Goal: Task Accomplishment & Management: Manage account settings

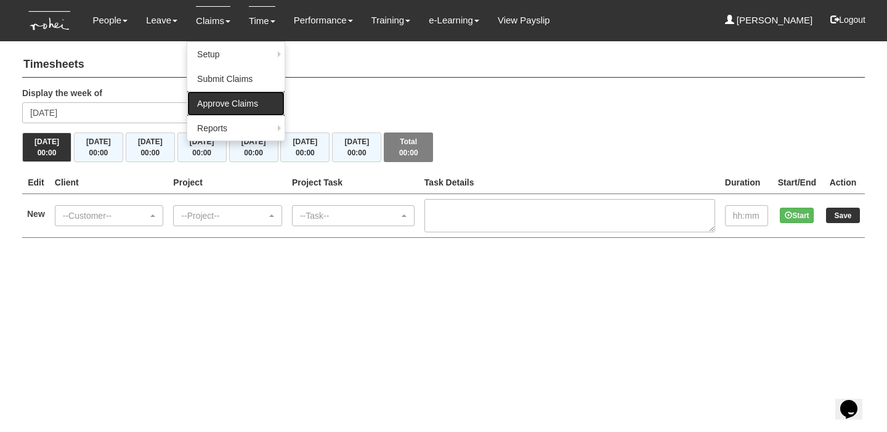
click at [224, 99] on link "Approve Claims" at bounding box center [235, 103] width 97 height 25
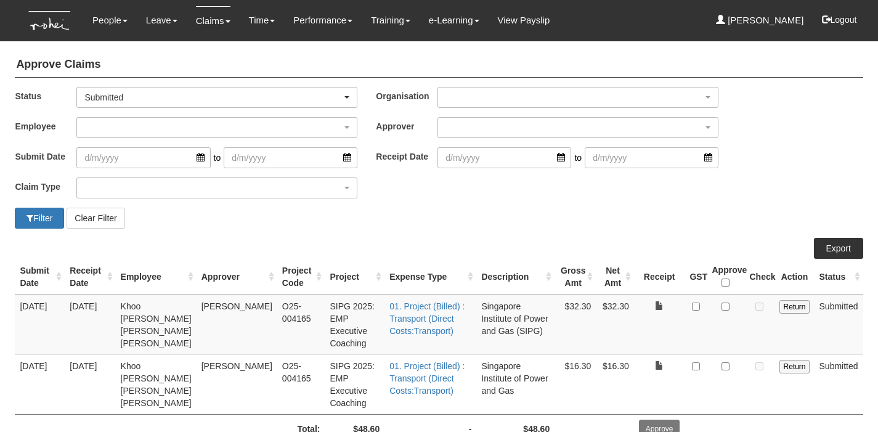
select select "50"
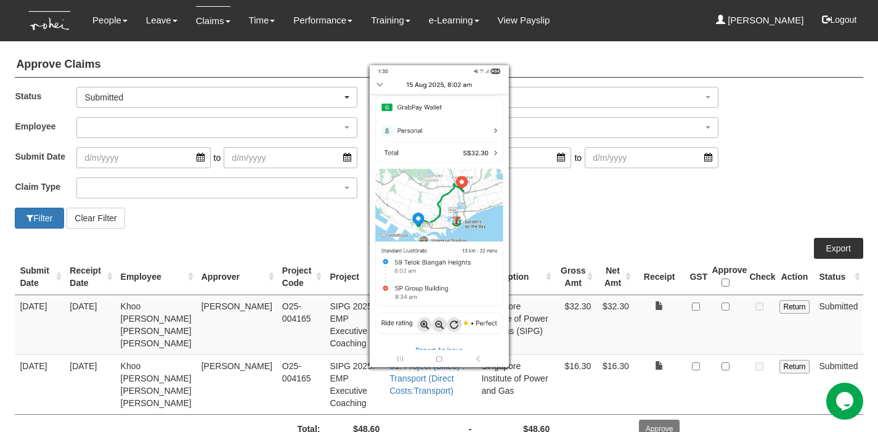
click at [728, 304] on div at bounding box center [439, 216] width 878 height 432
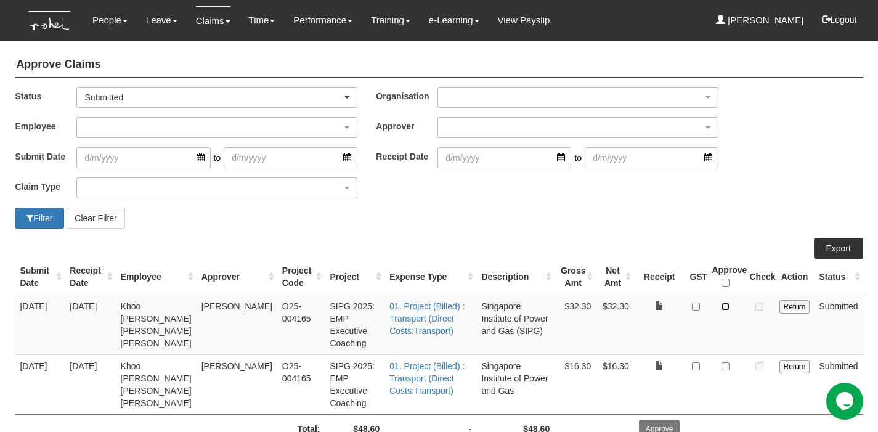
click at [727, 307] on input "checkbox" at bounding box center [725, 306] width 8 height 8
checkbox input "true"
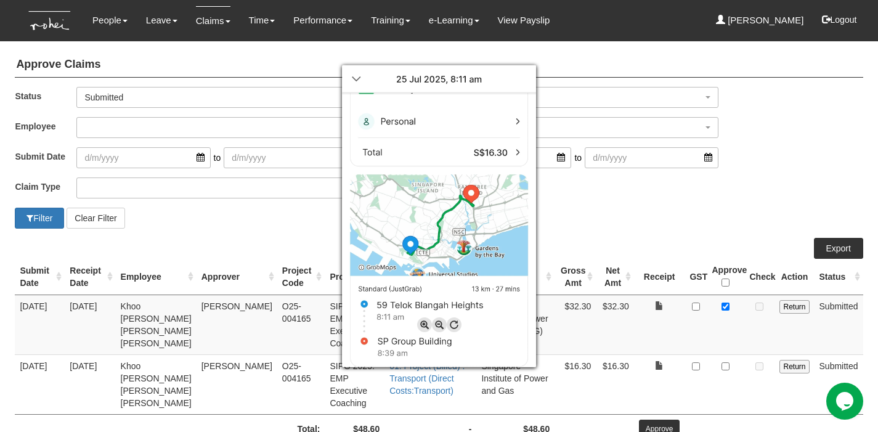
click at [728, 352] on div at bounding box center [439, 216] width 878 height 432
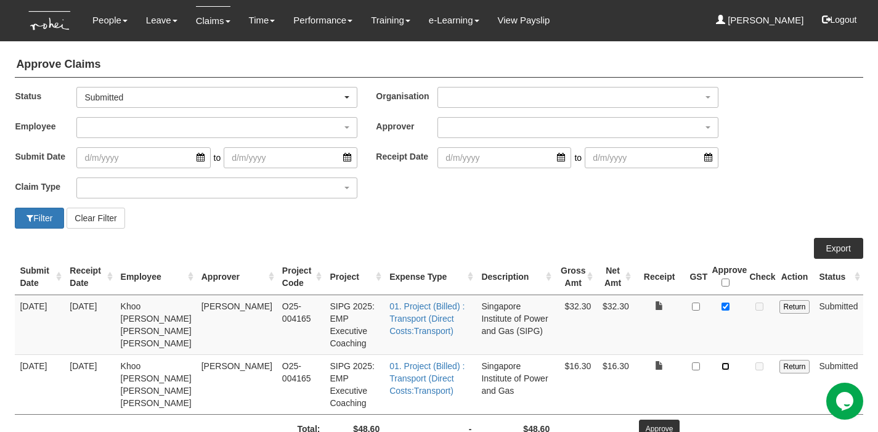
click at [726, 362] on input "checkbox" at bounding box center [725, 366] width 8 height 8
checkbox input "true"
click at [663, 419] on input "Approve" at bounding box center [659, 428] width 41 height 18
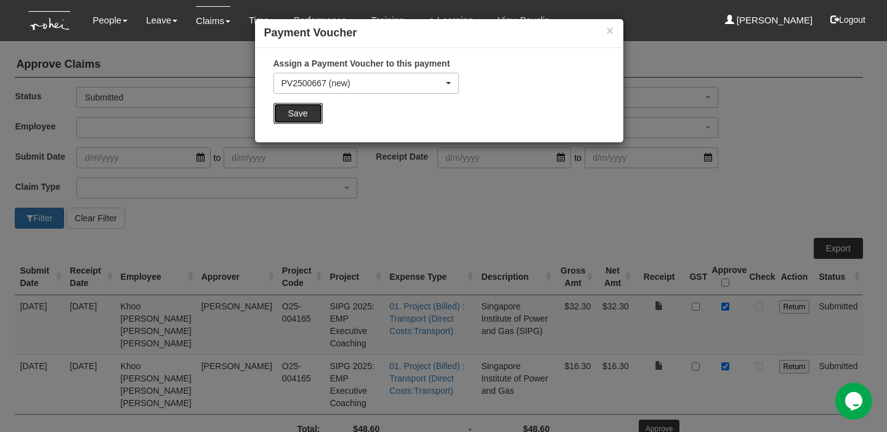
click at [291, 119] on input "Save" at bounding box center [297, 113] width 49 height 21
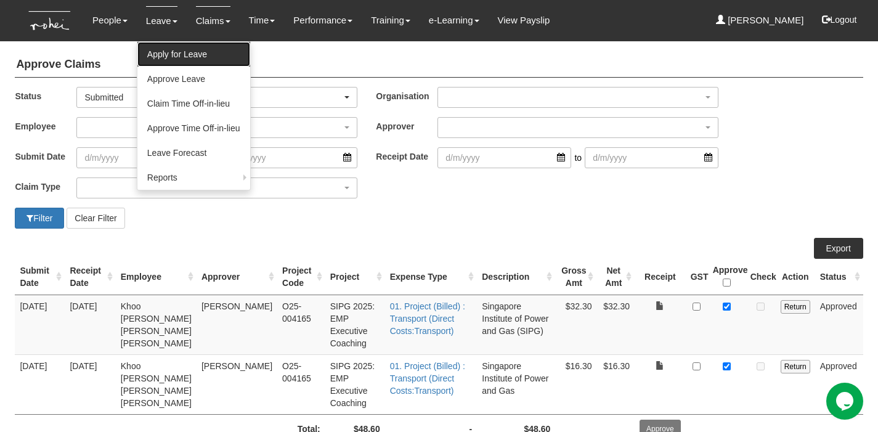
click at [186, 59] on link "Apply for Leave" at bounding box center [193, 54] width 113 height 25
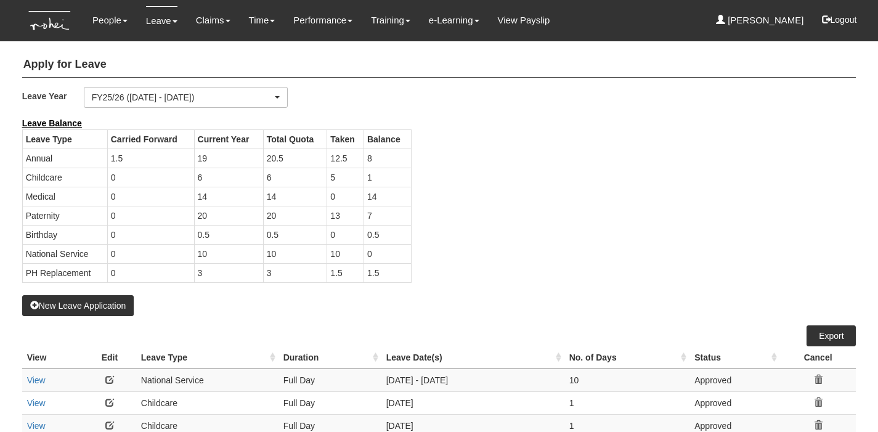
select select "50"
click at [305, 257] on td "10" at bounding box center [295, 253] width 64 height 19
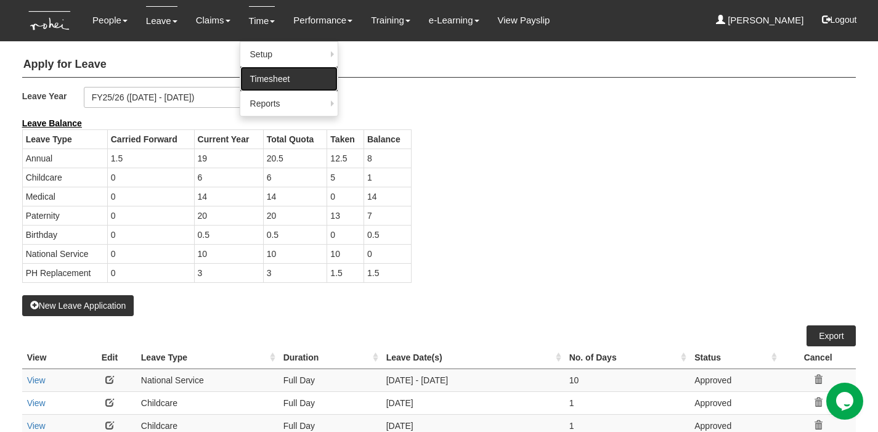
click at [259, 67] on link "Timesheet" at bounding box center [288, 79] width 97 height 25
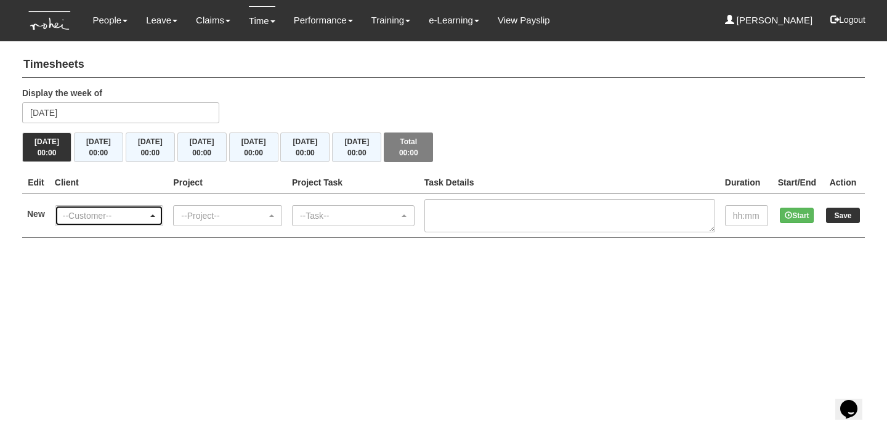
click at [143, 209] on div "--Customer--" at bounding box center [106, 215] width 86 height 12
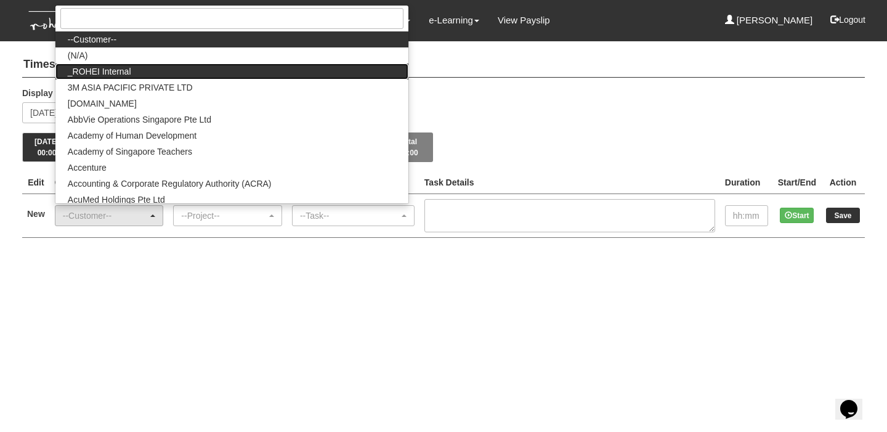
click at [169, 78] on link "_ROHEI Internal" at bounding box center [231, 71] width 353 height 16
select select "397"
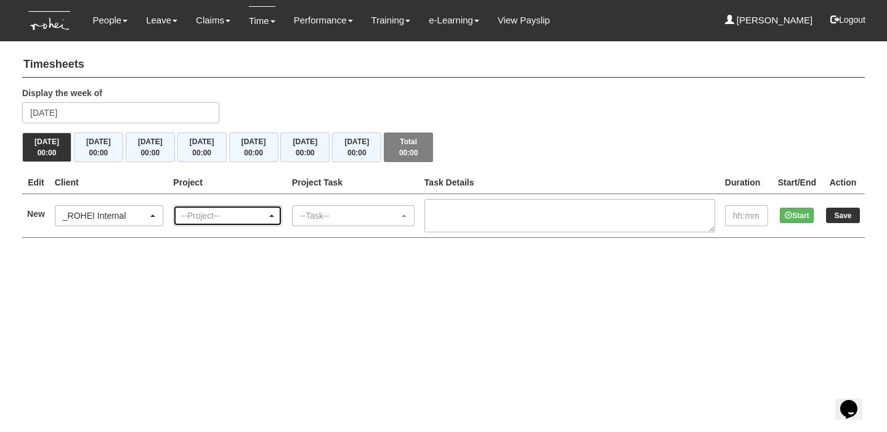
click at [217, 209] on div "--Project--" at bounding box center [224, 215] width 86 height 12
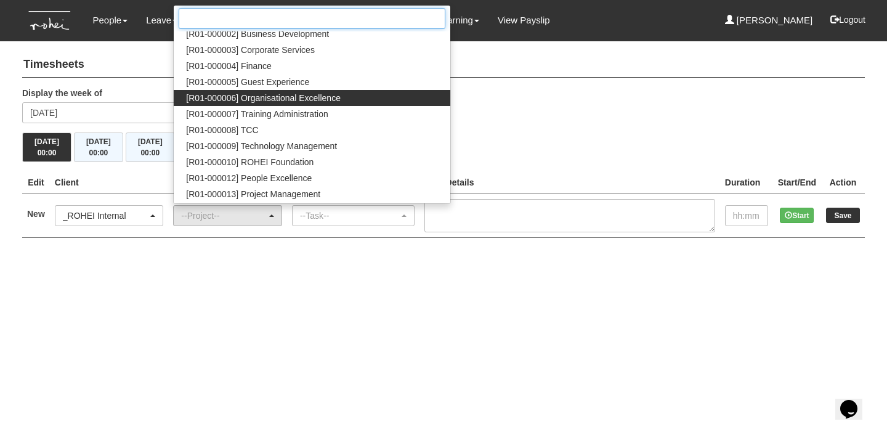
scroll to position [73, 0]
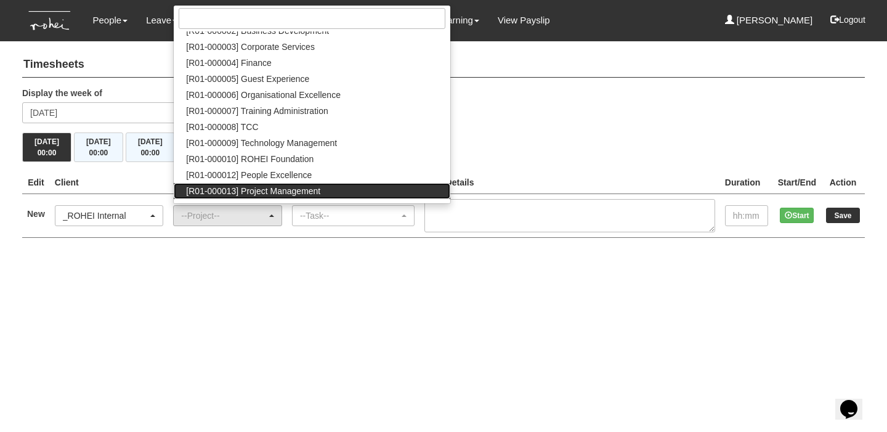
click at [293, 185] on span "[R01-000013] Project Management" at bounding box center [253, 191] width 134 height 12
select select "1495"
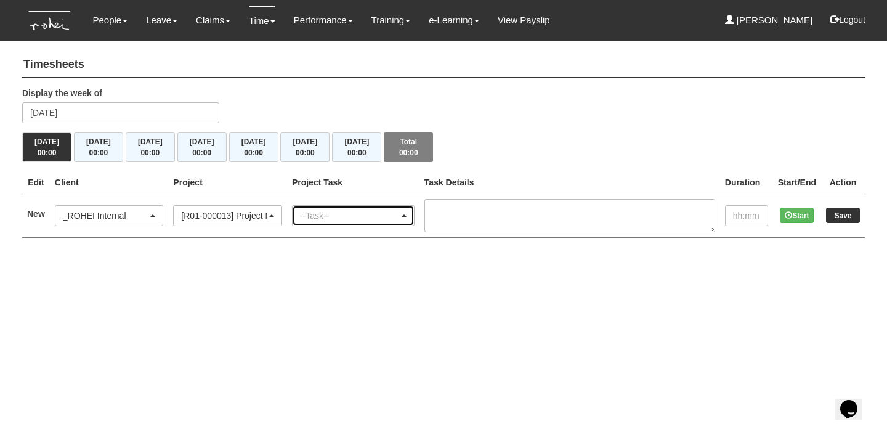
click at [336, 219] on div "--Task--" at bounding box center [349, 215] width 99 height 12
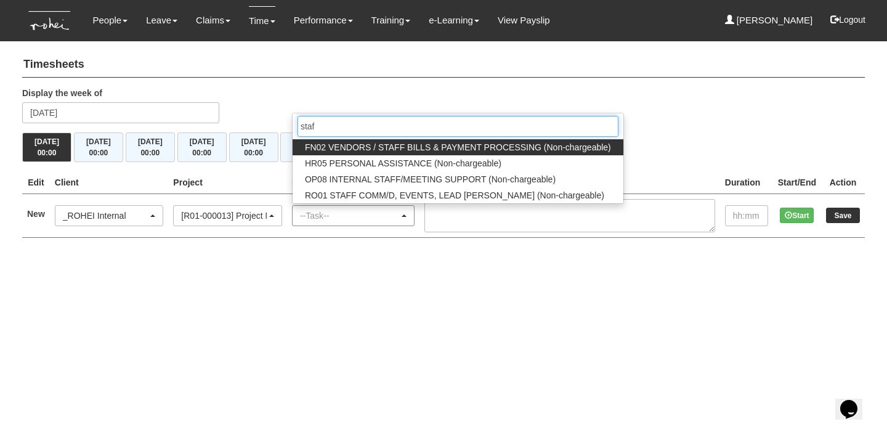
type input "staff"
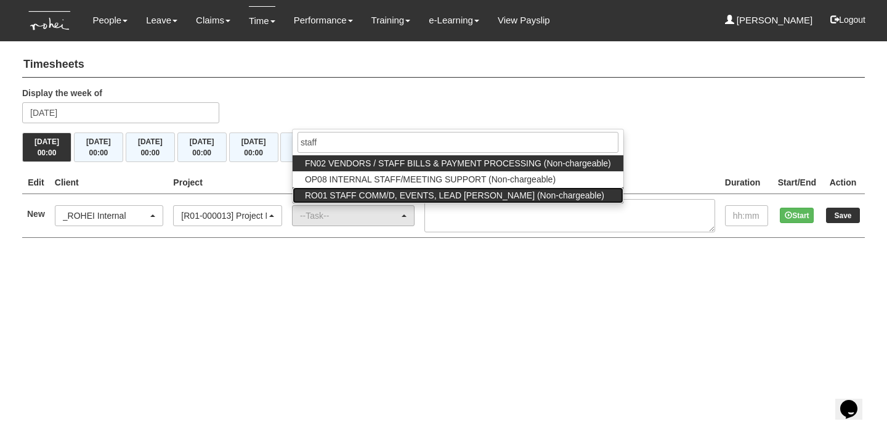
click at [382, 198] on span "RO01 STAFF COMM/D, EVENTS, LEAD USHER (Non-chargeable)" at bounding box center [454, 195] width 299 height 12
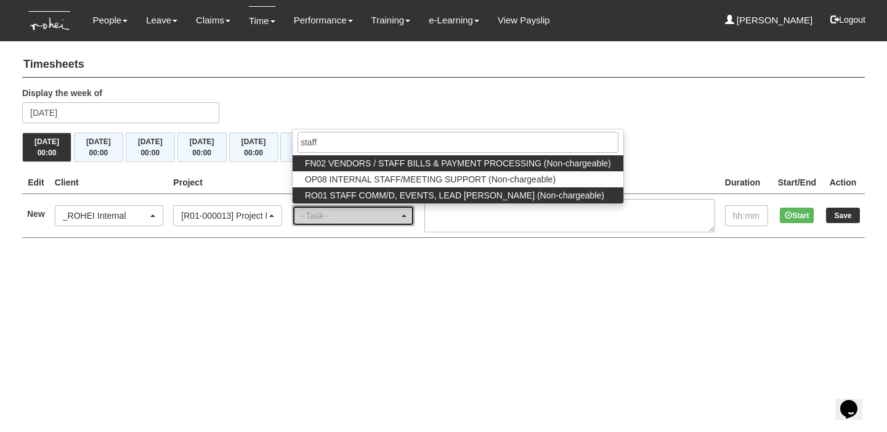
select select "125"
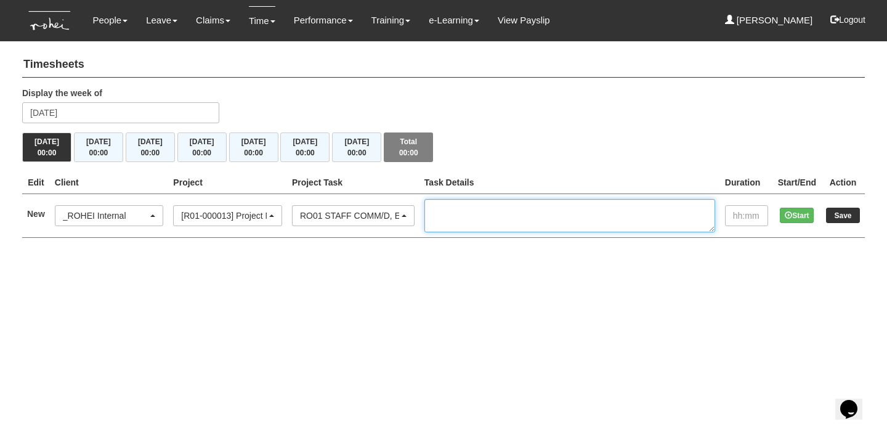
click at [455, 207] on textarea at bounding box center [569, 215] width 291 height 33
type textarea "Staff D"
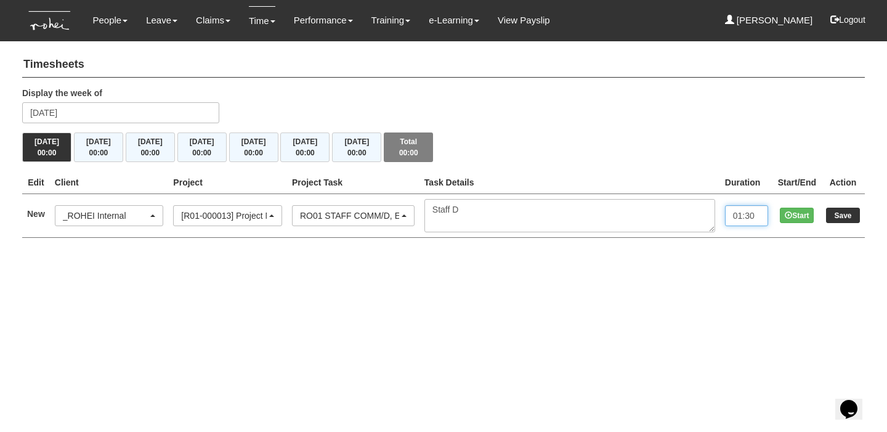
type input "01:30"
click at [849, 217] on input "Save" at bounding box center [843, 215] width 34 height 15
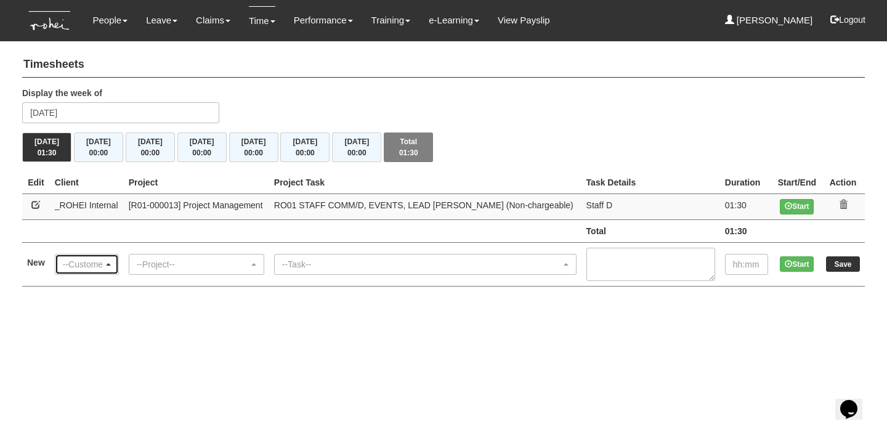
click at [103, 262] on div "--Customer--" at bounding box center [83, 264] width 41 height 12
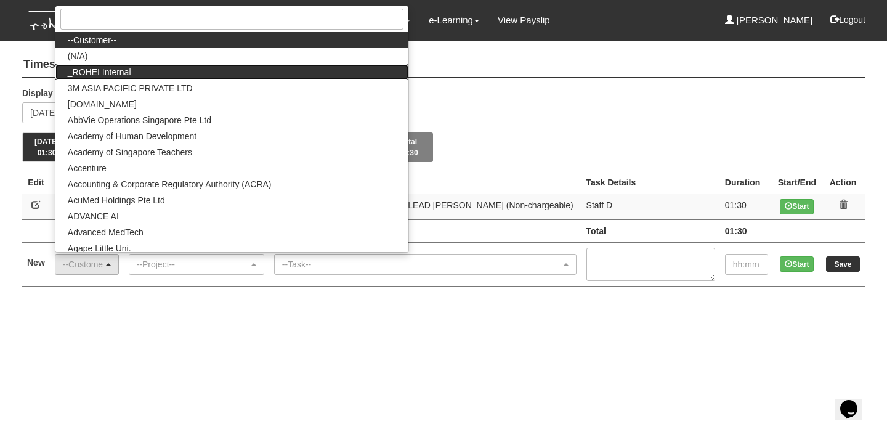
click at [144, 75] on link "_ROHEI Internal" at bounding box center [231, 72] width 353 height 16
select select "397"
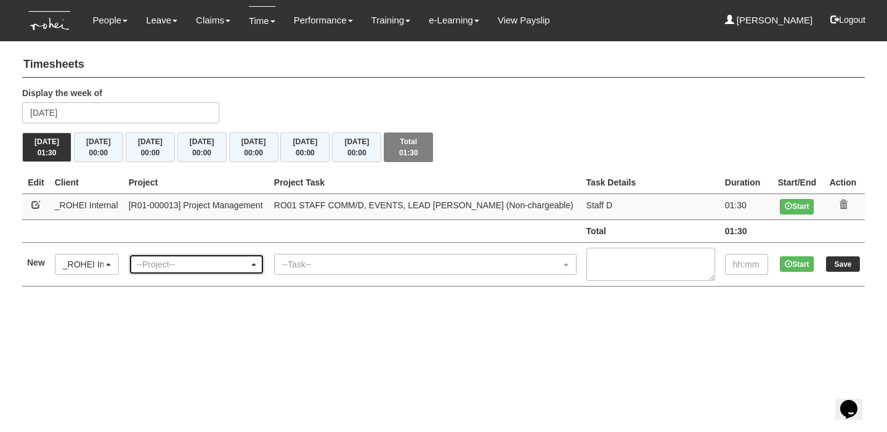
click at [205, 269] on div "--Project--" at bounding box center [196, 264] width 134 height 20
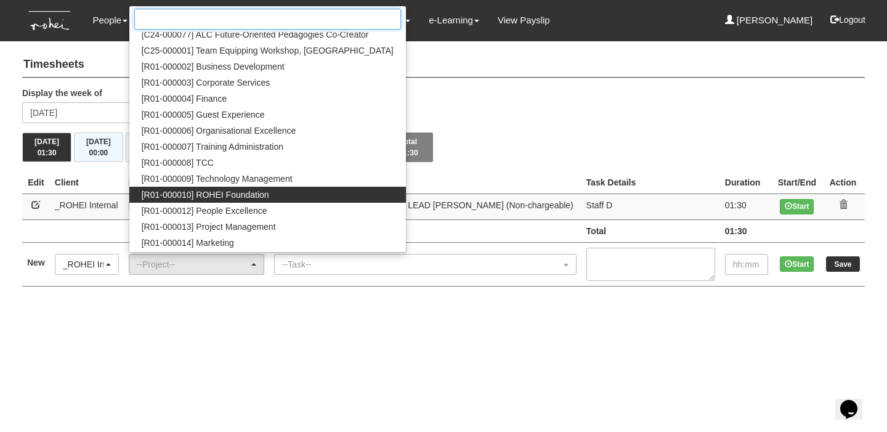
scroll to position [39, 0]
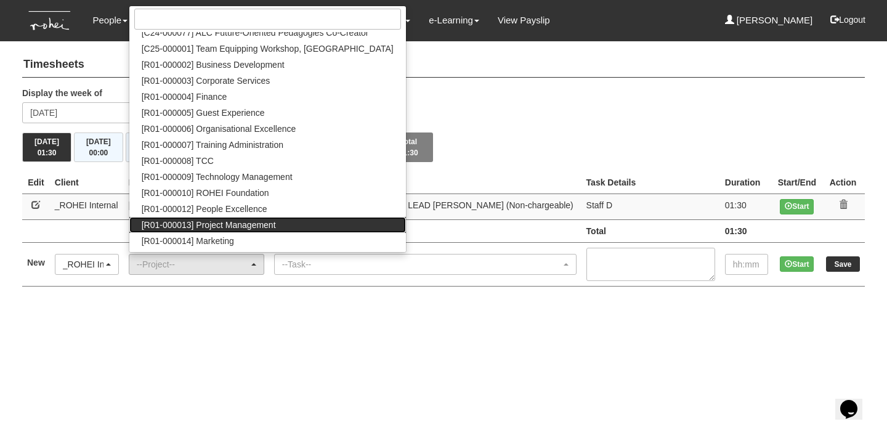
click at [259, 225] on span "[R01-000013] Project Management" at bounding box center [209, 225] width 134 height 12
select select "1495"
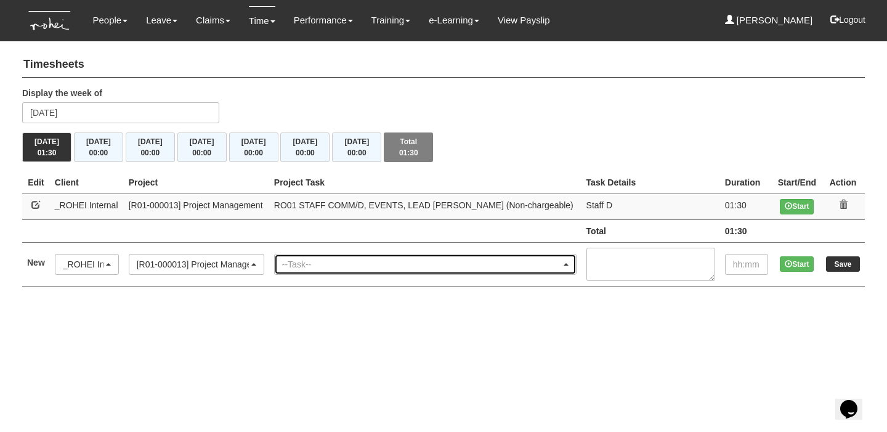
click at [333, 265] on div "--Task--" at bounding box center [421, 264] width 279 height 12
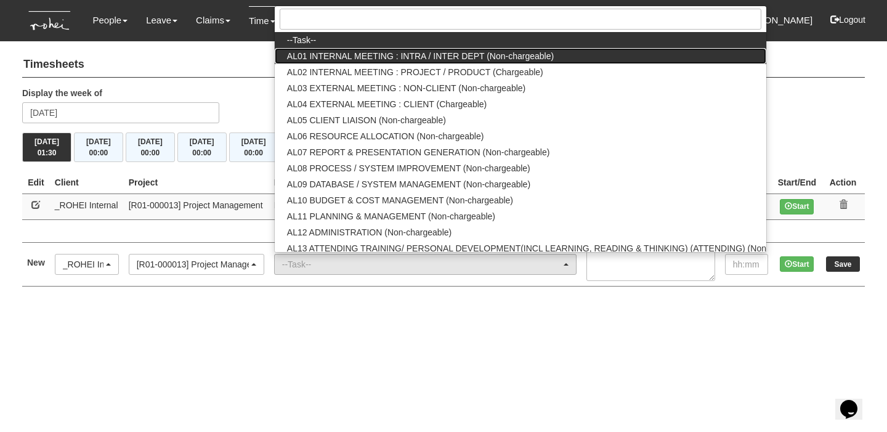
click at [403, 55] on span "AL01 INTERNAL MEETING : INTRA / INTER DEPT (Non-chargeable)" at bounding box center [420, 56] width 267 height 12
select select "40"
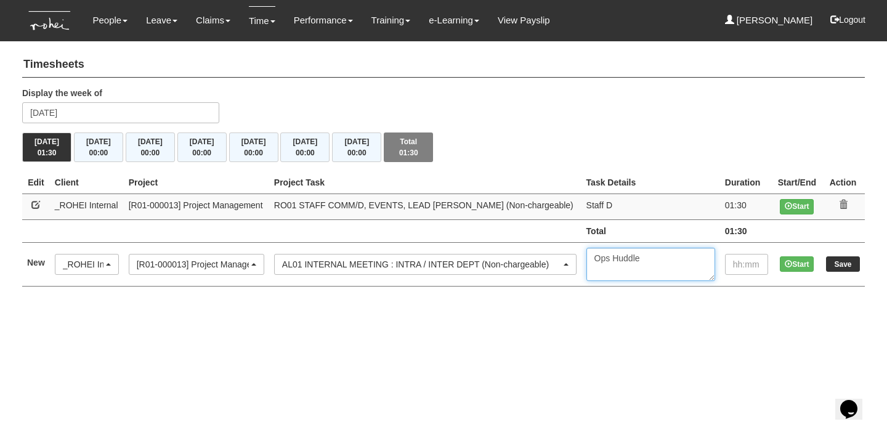
type textarea "Ops Huddle"
type input "01:00"
click at [852, 261] on input "Save" at bounding box center [843, 263] width 34 height 15
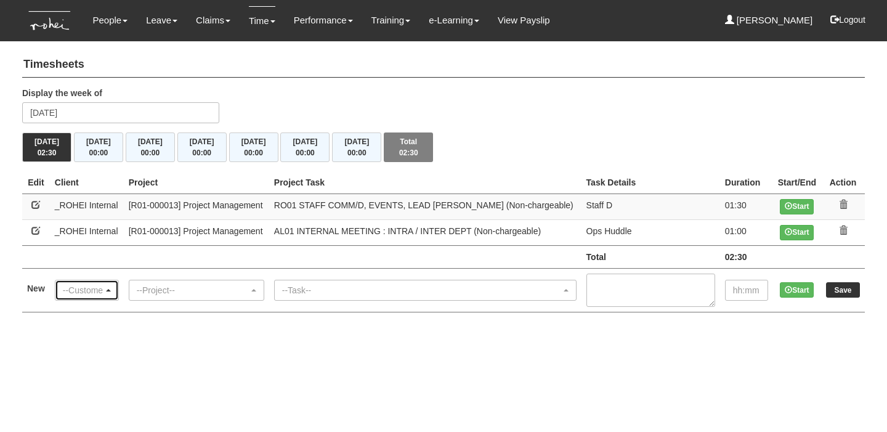
click at [71, 280] on div "--Customer--" at bounding box center [86, 290] width 63 height 20
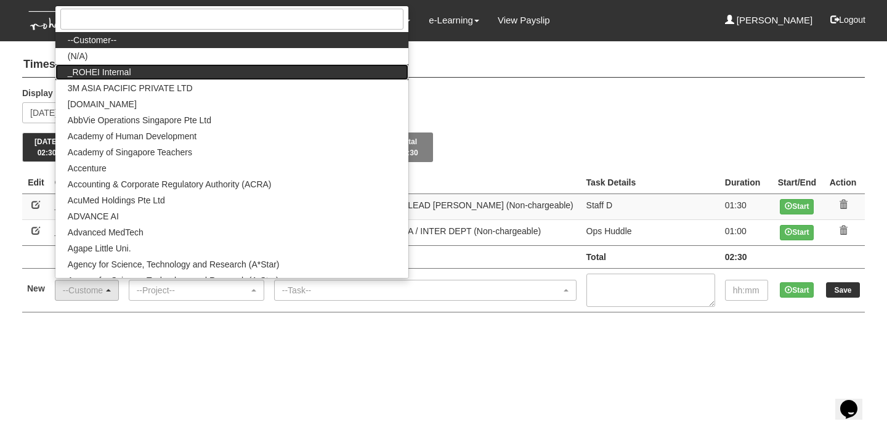
click at [157, 76] on link "_ROHEI Internal" at bounding box center [231, 72] width 353 height 16
select select "397"
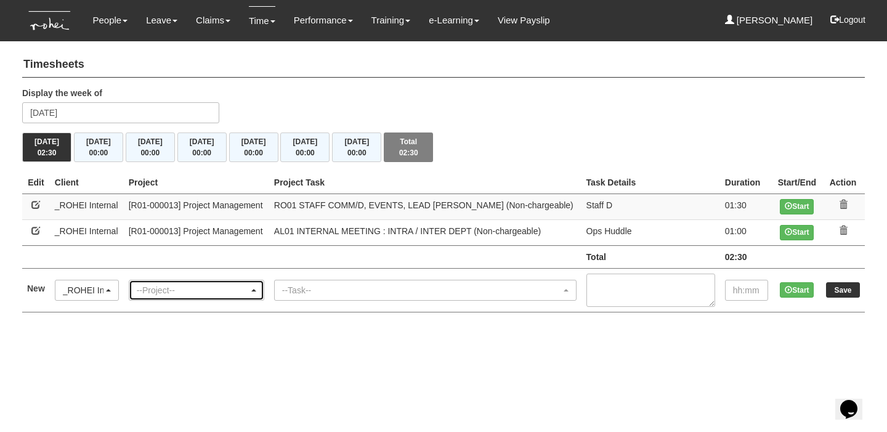
click at [199, 288] on div "--Project--" at bounding box center [193, 290] width 112 height 12
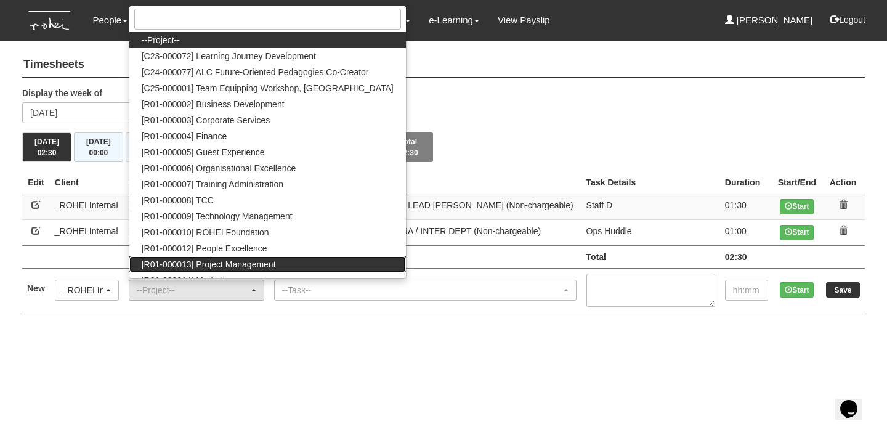
click at [229, 261] on span "[R01-000013] Project Management" at bounding box center [209, 264] width 134 height 12
select select "1495"
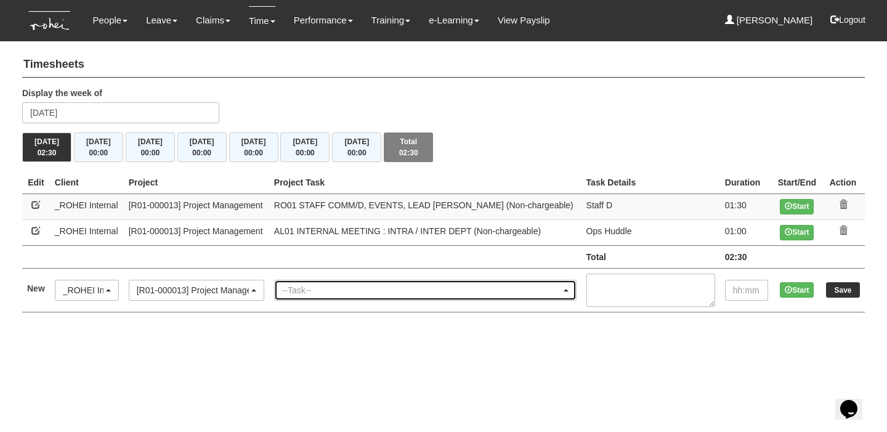
click at [318, 286] on div "--Task--" at bounding box center [421, 290] width 279 height 12
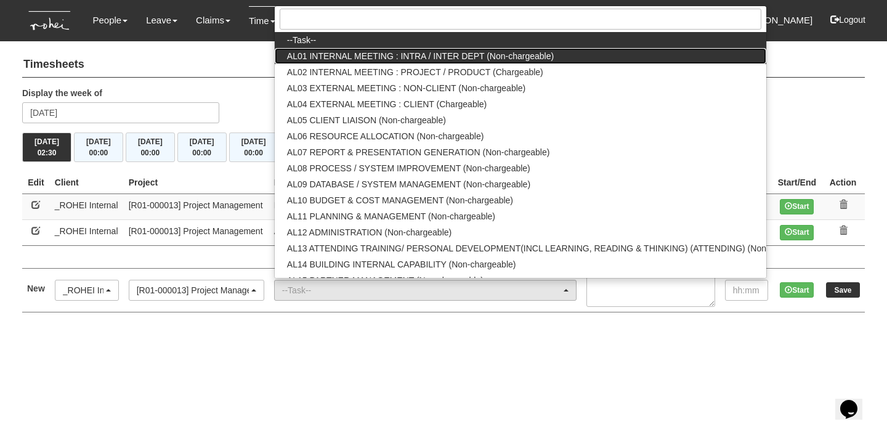
click at [398, 59] on span "AL01 INTERNAL MEETING : INTRA / INTER DEPT (Non-chargeable)" at bounding box center [420, 56] width 267 height 12
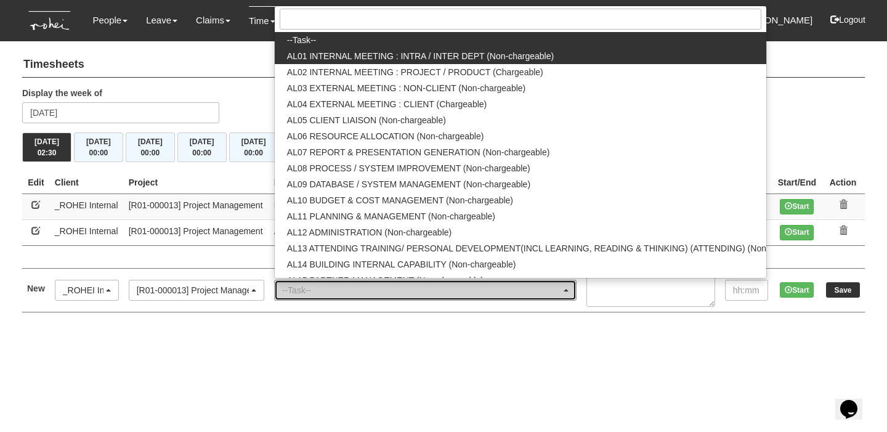
select select "40"
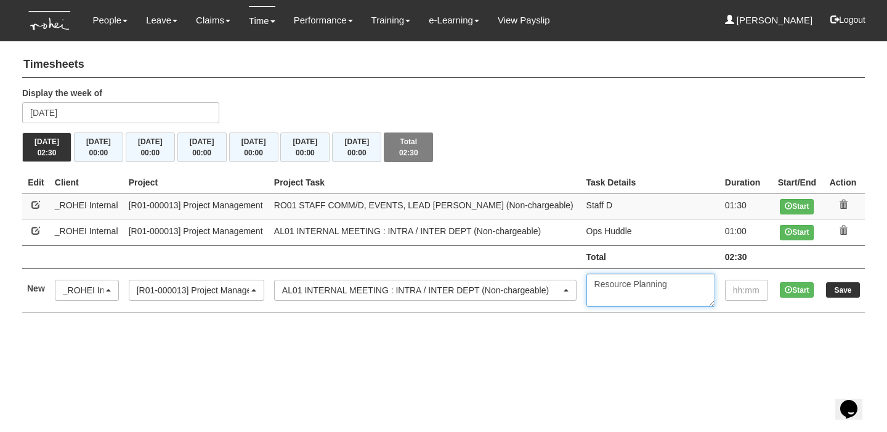
type textarea "Resource Planning"
type input "00:35"
click at [854, 293] on input "Save" at bounding box center [843, 289] width 34 height 15
